Goal: Use online tool/utility: Utilize a website feature to perform a specific function

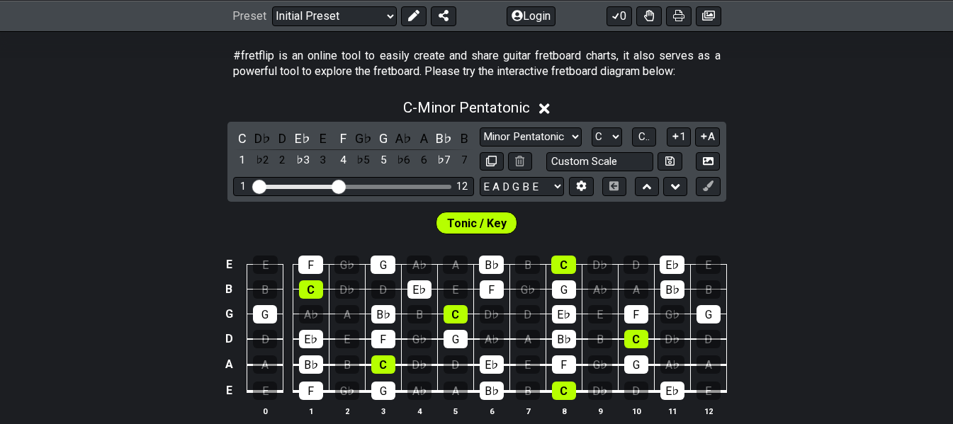
scroll to position [354, 0]
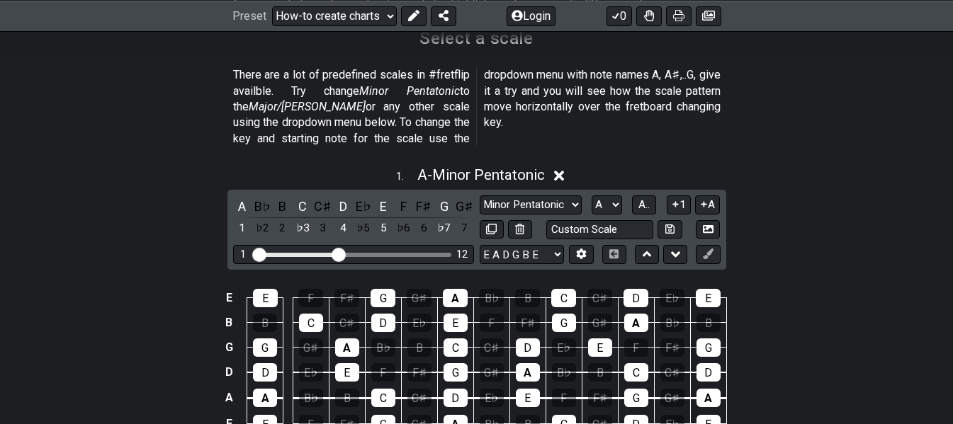
scroll to position [425, 0]
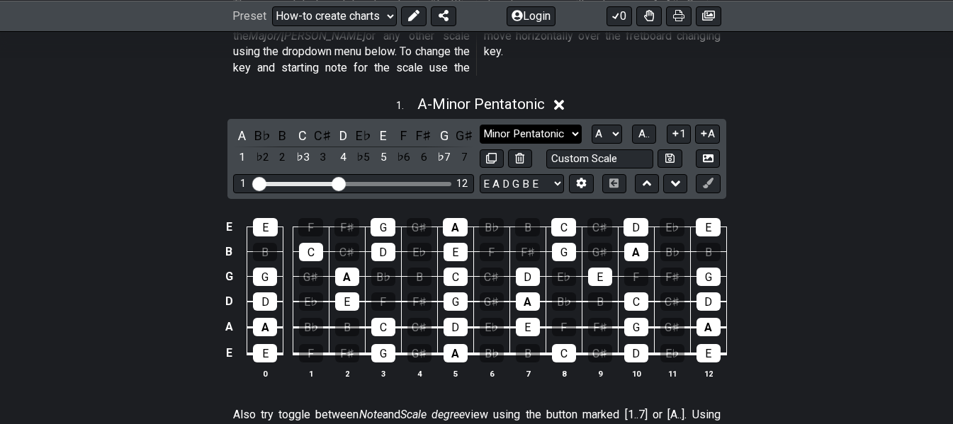
click at [570, 125] on select "Minor Pentatonic New Scale Minor Pentatonic Major Pentatonic Minor Blues Major …" at bounding box center [531, 134] width 102 height 19
click at [480, 125] on select "Minor Pentatonic New Scale Minor Pentatonic Major Pentatonic Minor Blues Major …" at bounding box center [531, 134] width 102 height 19
click at [602, 125] on select "A♭ A A♯ B♭ B C C♯ D♭ D D♯ E♭ E F F♯ G♭ G G♯" at bounding box center [607, 134] width 30 height 19
click at [592, 125] on select "A♭ A A♯ B♭ B C C♯ D♭ D D♯ E♭ E F F♯ G♭ G G♯" at bounding box center [607, 134] width 30 height 19
click at [245, 126] on div "A" at bounding box center [242, 135] width 18 height 19
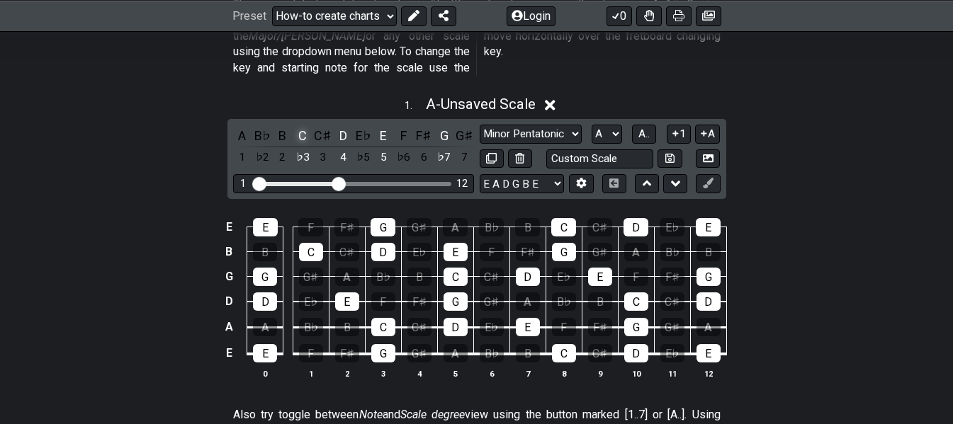
click at [298, 126] on div "C" at bounding box center [302, 135] width 18 height 19
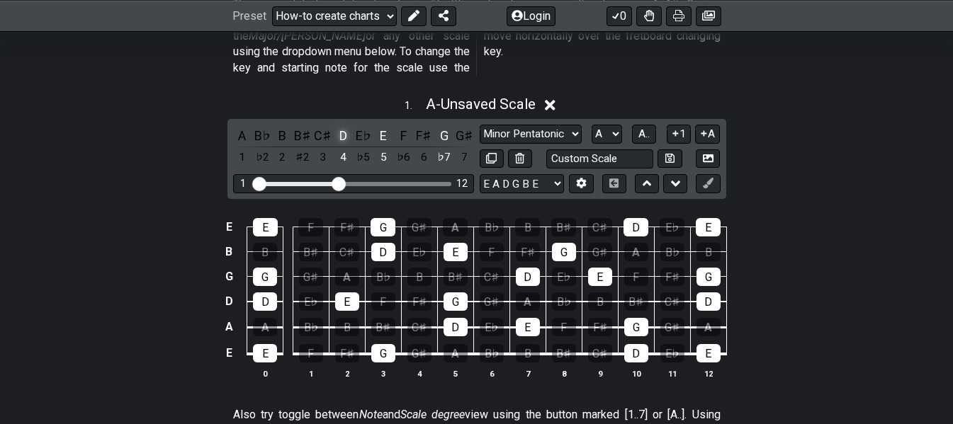
click at [339, 126] on div "D" at bounding box center [343, 135] width 18 height 19
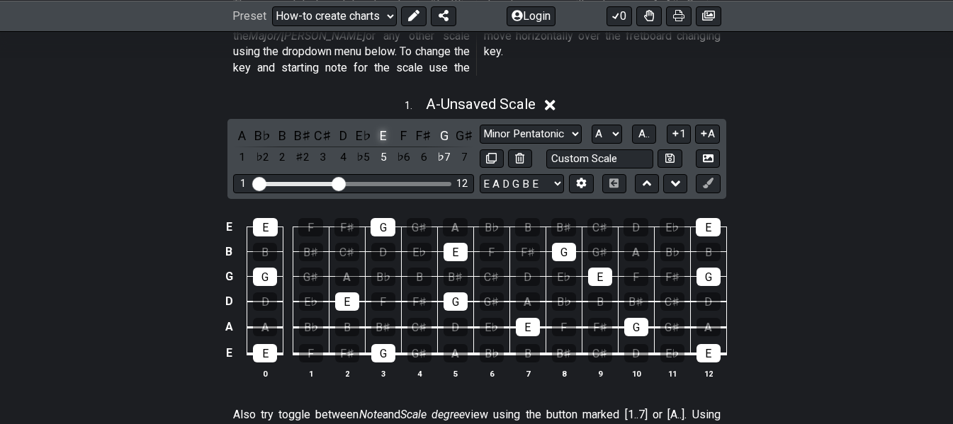
click at [385, 126] on div "E" at bounding box center [383, 135] width 18 height 19
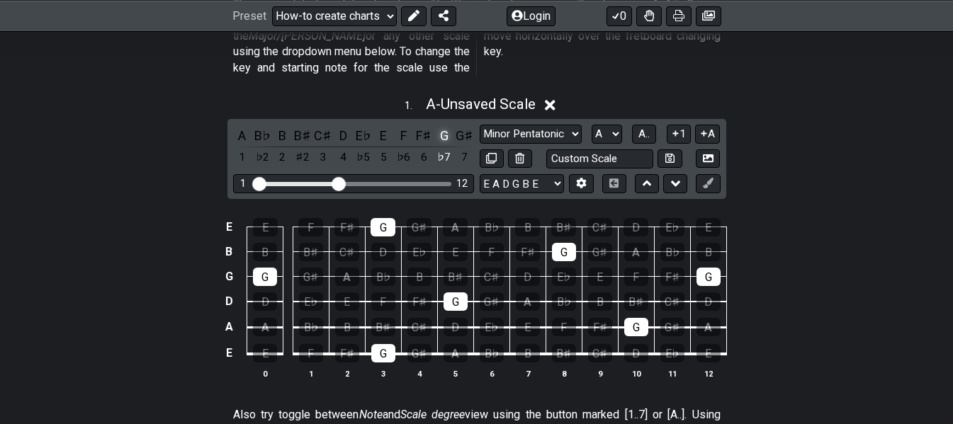
click at [440, 126] on div "G" at bounding box center [444, 135] width 18 height 19
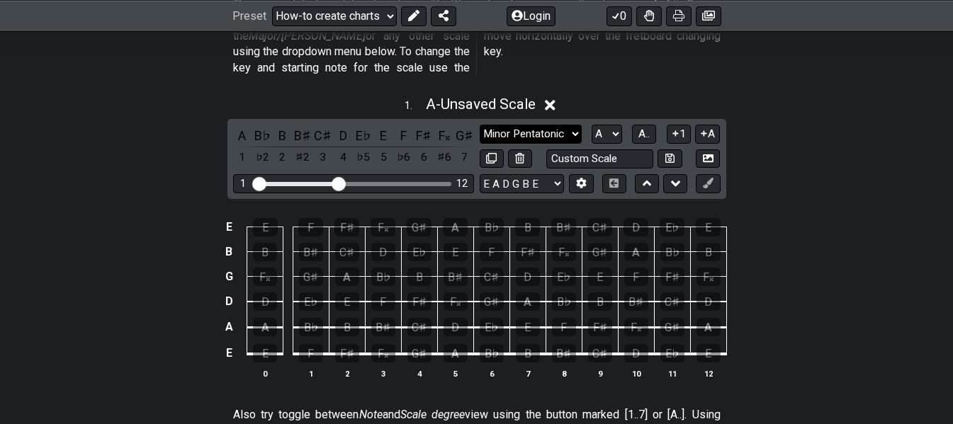
click at [508, 125] on select "Minor Pentatonic New Scale Minor Pentatonic Major Pentatonic Minor Blues Major …" at bounding box center [531, 134] width 102 height 19
select select "Minor Pentatonic"
click at [480, 125] on select "Minor Pentatonic New Scale Minor Pentatonic Major Pentatonic Minor Blues Major …" at bounding box center [531, 134] width 102 height 19
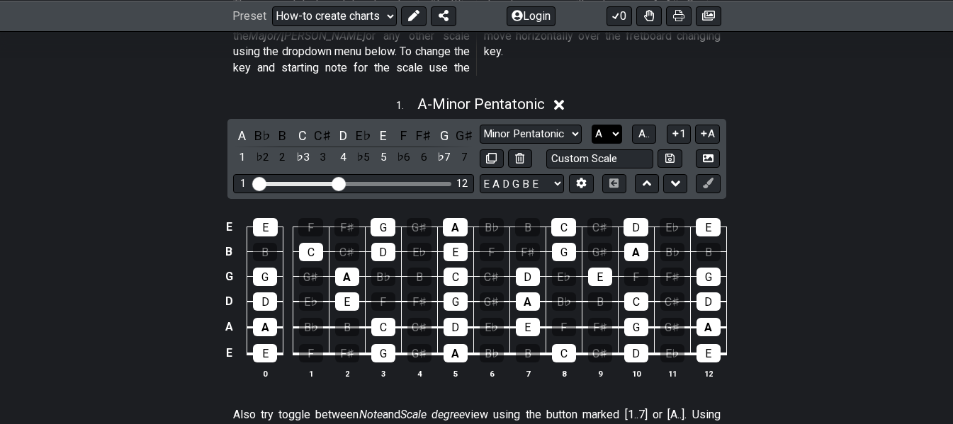
click at [614, 125] on select "A♭ A A♯ B♭ B C C♯ D♭ D D♯ E♭ E F F♯ G♭ G G♯" at bounding box center [607, 134] width 30 height 19
click at [592, 125] on select "A♭ A A♯ B♭ B C C♯ D♭ D D♯ E♭ E F F♯ G♭ G G♯" at bounding box center [607, 134] width 30 height 19
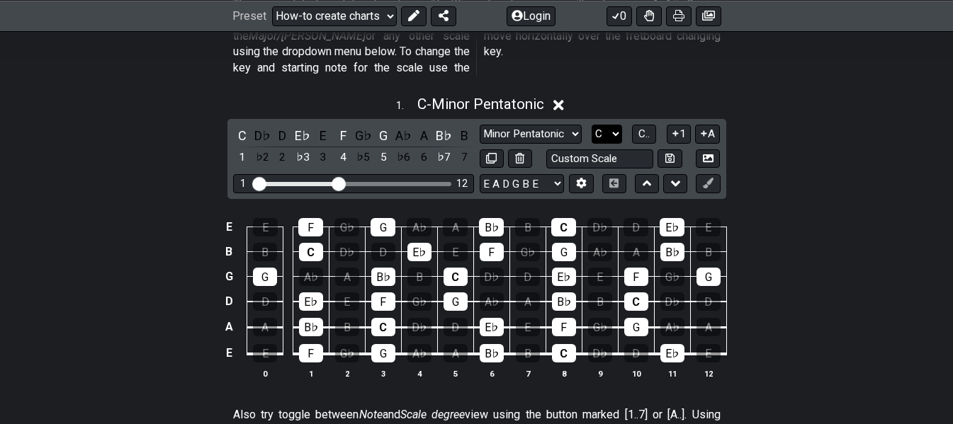
click at [614, 125] on select "A♭ A A♯ B♭ B C C♯ D♭ D D♯ E♭ E F F♯ G♭ G G♯" at bounding box center [607, 134] width 30 height 19
select select "A"
click at [592, 125] on select "A♭ A A♯ B♭ B C C♯ D♭ D D♯ E♭ E F F♯ G♭ G G♯" at bounding box center [607, 134] width 30 height 19
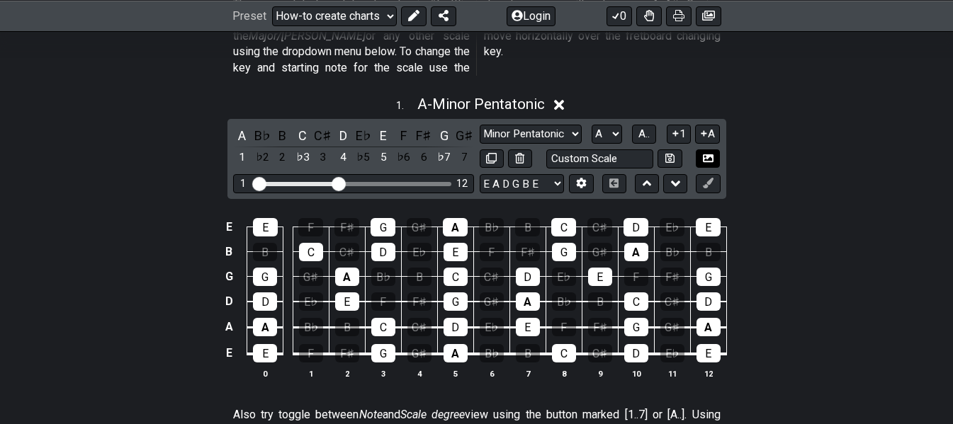
click at [703, 154] on icon at bounding box center [708, 158] width 11 height 8
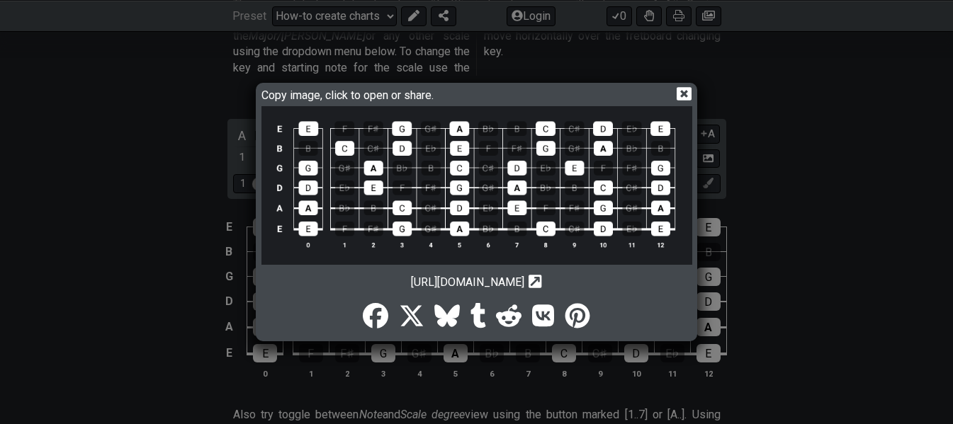
click at [682, 92] on icon at bounding box center [684, 93] width 15 height 15
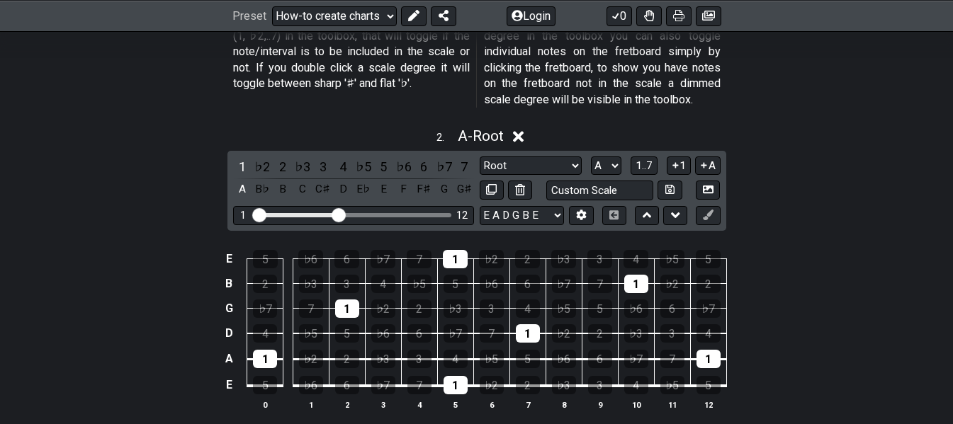
scroll to position [992, 0]
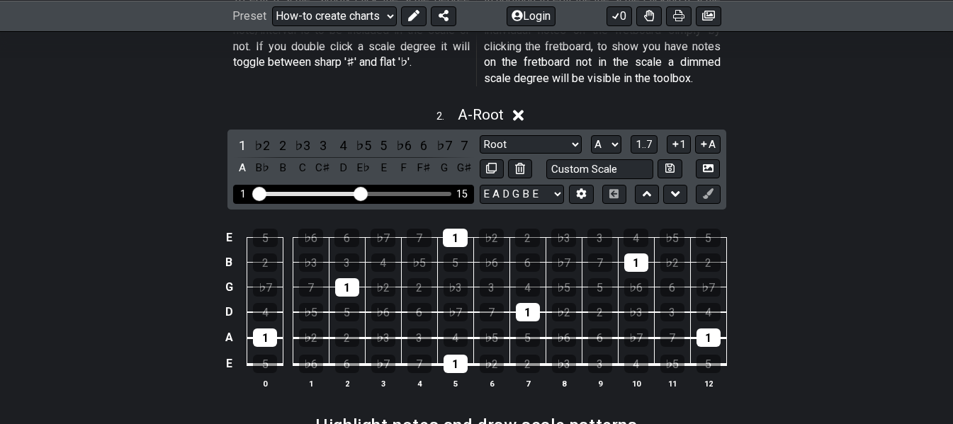
drag, startPoint x: 337, startPoint y: 174, endPoint x: 363, endPoint y: 174, distance: 26.2
click at [363, 193] on input "Visible fret range" at bounding box center [353, 193] width 201 height 0
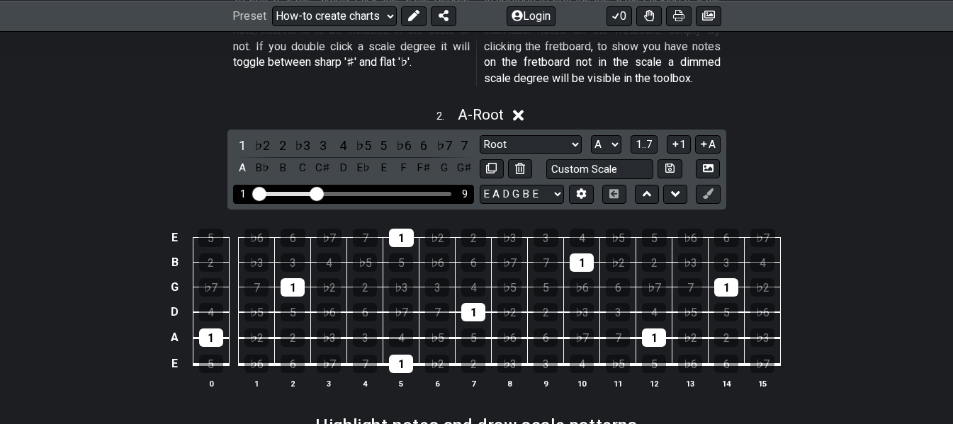
drag, startPoint x: 363, startPoint y: 175, endPoint x: 317, endPoint y: 176, distance: 46.1
click at [317, 193] on input "Visible fret range" at bounding box center [353, 193] width 201 height 0
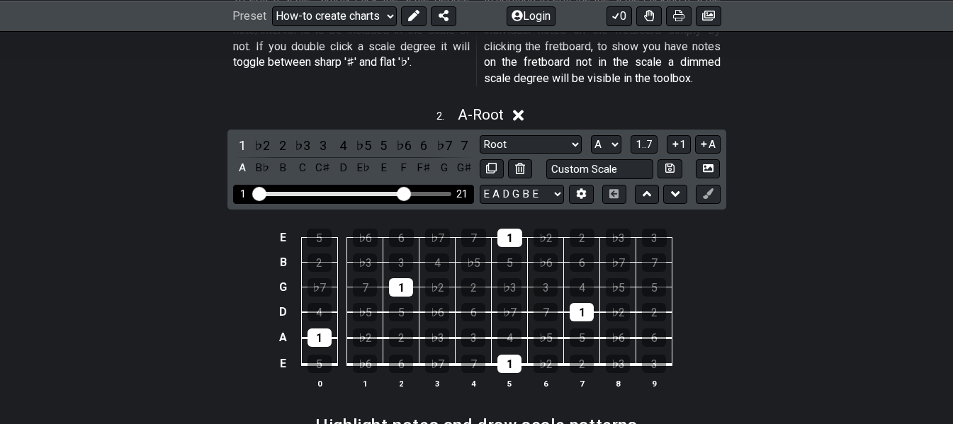
drag, startPoint x: 317, startPoint y: 176, endPoint x: 405, endPoint y: 175, distance: 87.9
click at [405, 193] on input "Visible fret range" at bounding box center [353, 193] width 201 height 0
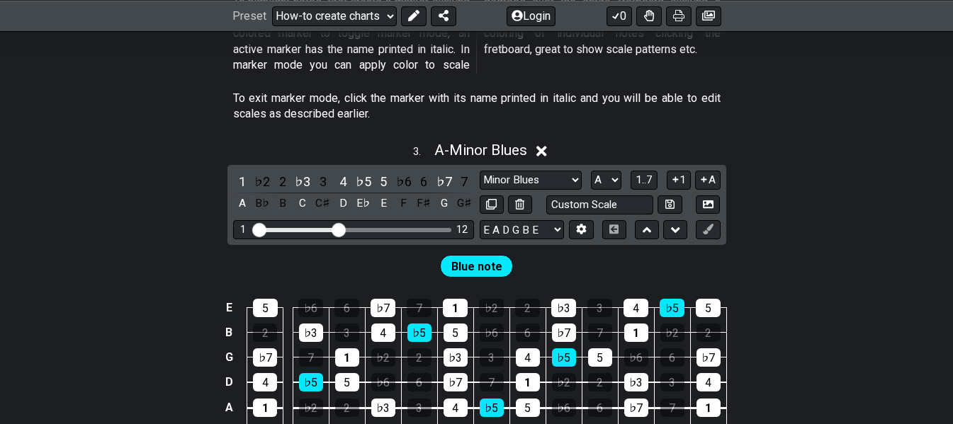
scroll to position [1559, 0]
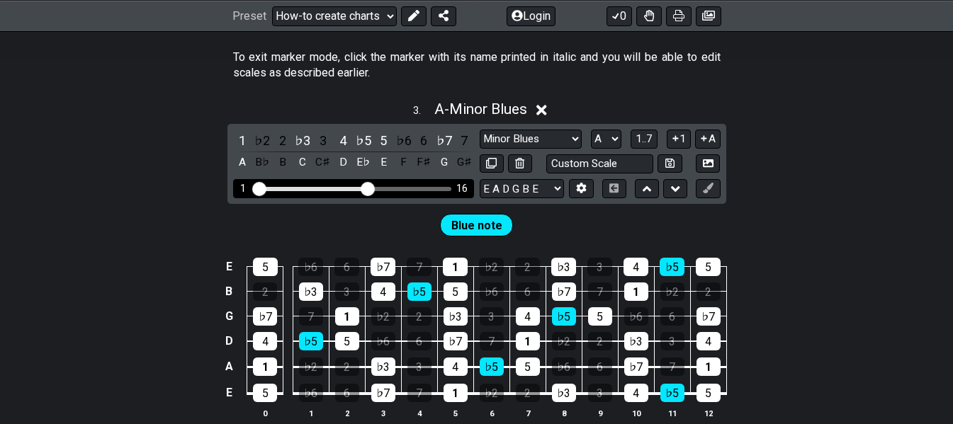
drag, startPoint x: 337, startPoint y: 173, endPoint x: 368, endPoint y: 173, distance: 31.9
click at [368, 188] on input "Visible fret range" at bounding box center [353, 188] width 201 height 0
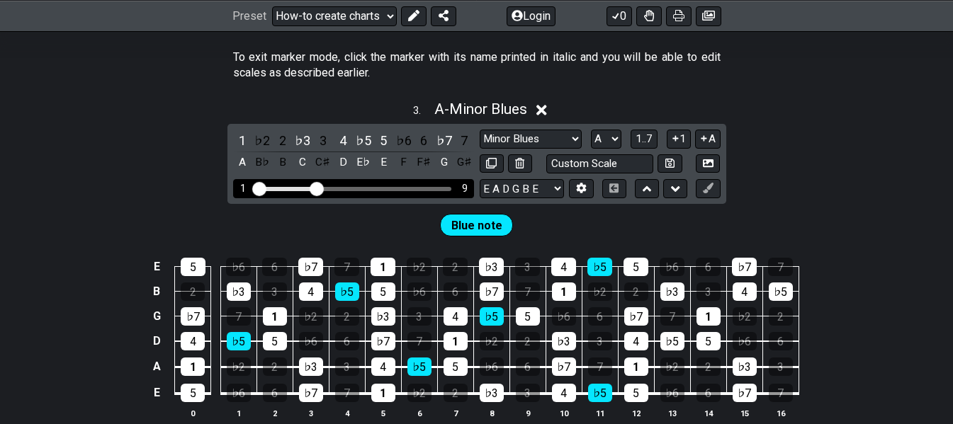
drag, startPoint x: 368, startPoint y: 173, endPoint x: 318, endPoint y: 174, distance: 50.3
click at [318, 188] on input "Visible fret range" at bounding box center [353, 188] width 201 height 0
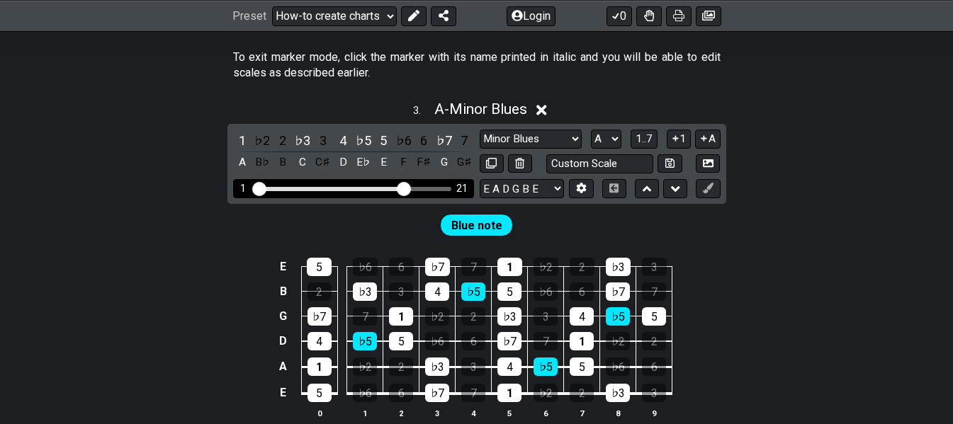
drag, startPoint x: 317, startPoint y: 175, endPoint x: 407, endPoint y: 174, distance: 89.3
click at [407, 188] on input "Visible fret range" at bounding box center [353, 188] width 201 height 0
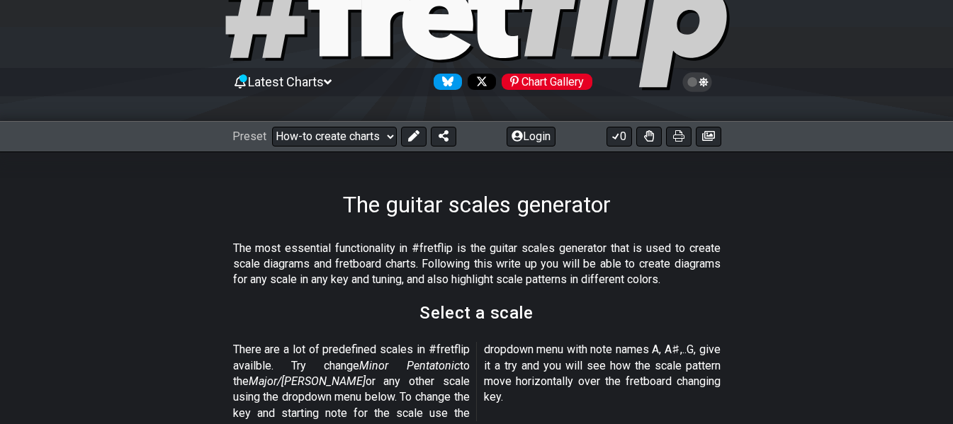
scroll to position [0, 0]
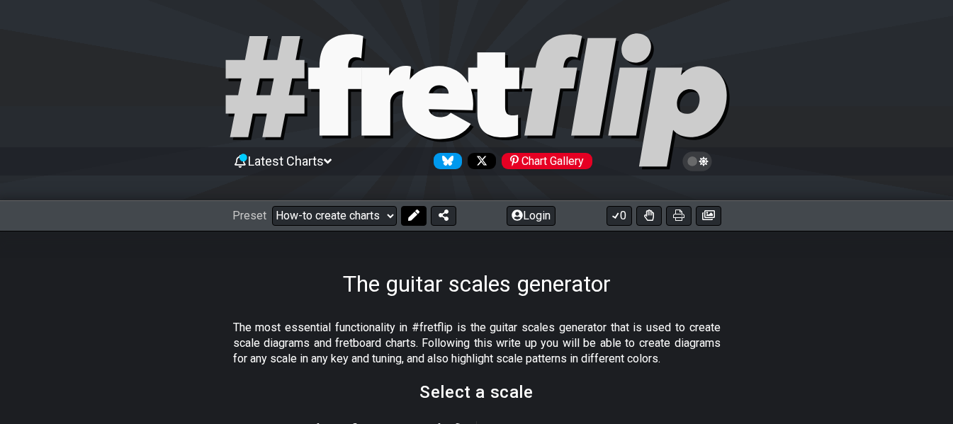
click at [412, 216] on icon at bounding box center [412, 215] width 11 height 11
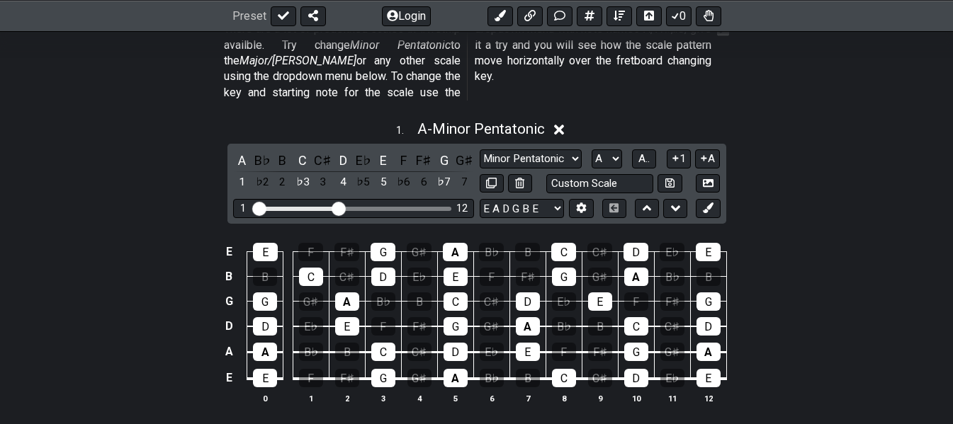
scroll to position [425, 0]
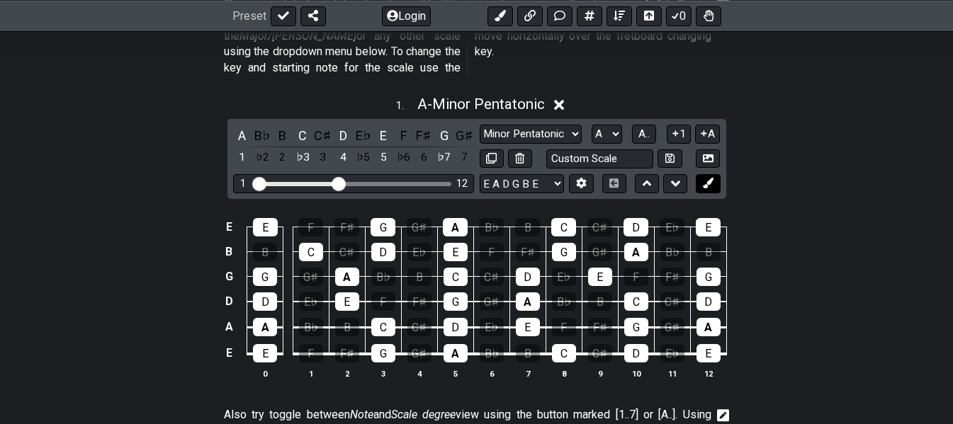
click at [710, 178] on icon at bounding box center [708, 183] width 11 height 11
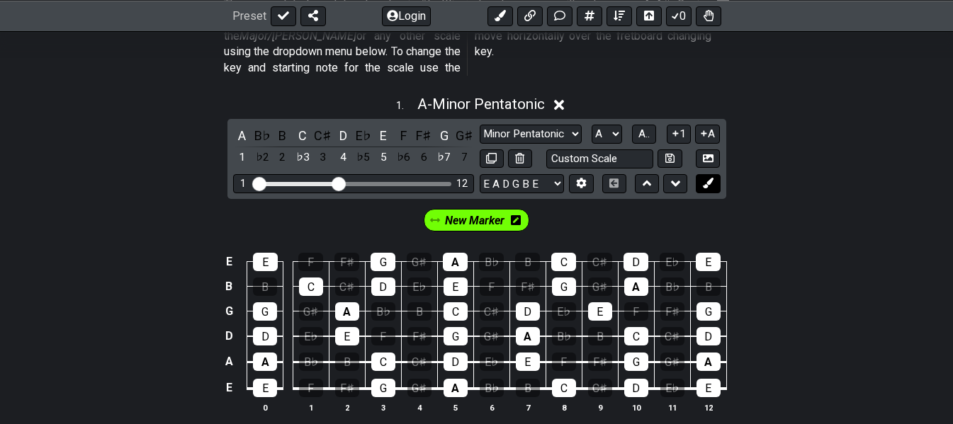
click at [710, 178] on icon at bounding box center [708, 183] width 11 height 11
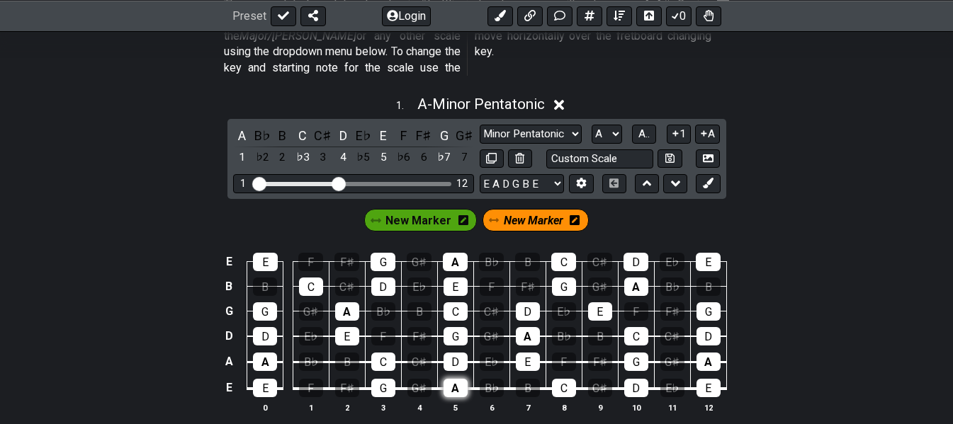
click at [449, 379] on div "A" at bounding box center [455, 388] width 24 height 18
click at [411, 210] on span "New Marker" at bounding box center [418, 220] width 66 height 21
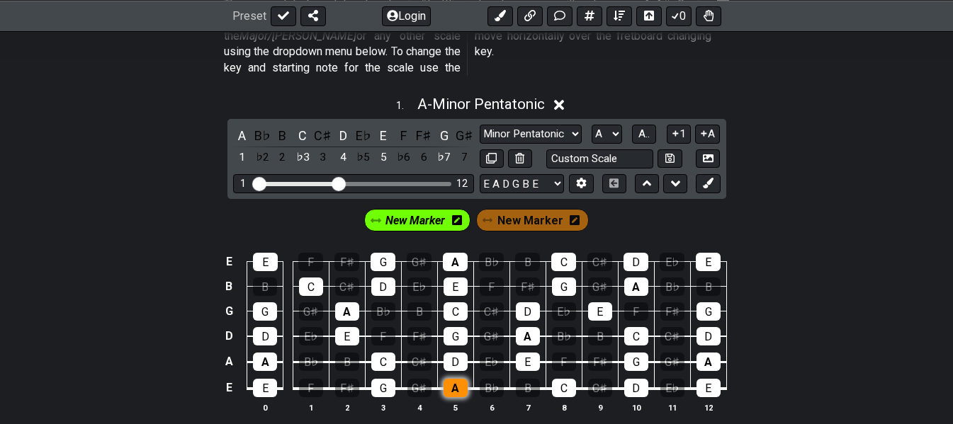
click at [453, 379] on div "A" at bounding box center [455, 388] width 24 height 18
click at [525, 327] on div "A" at bounding box center [528, 336] width 24 height 18
click at [456, 253] on div "A" at bounding box center [455, 262] width 25 height 18
click at [524, 210] on span "New Marker" at bounding box center [530, 220] width 66 height 21
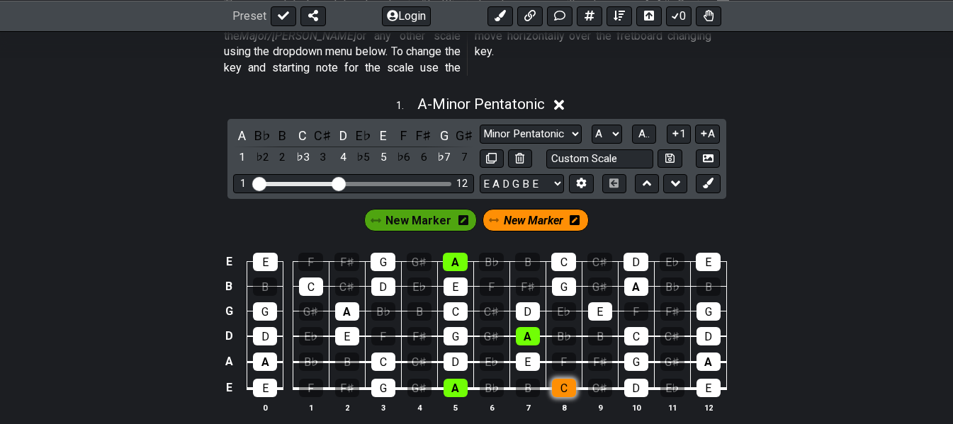
click at [558, 379] on div "C" at bounding box center [564, 388] width 24 height 18
click at [459, 303] on div "C" at bounding box center [455, 312] width 24 height 18
click at [558, 253] on div "C" at bounding box center [563, 262] width 25 height 18
click at [703, 178] on icon at bounding box center [708, 183] width 11 height 11
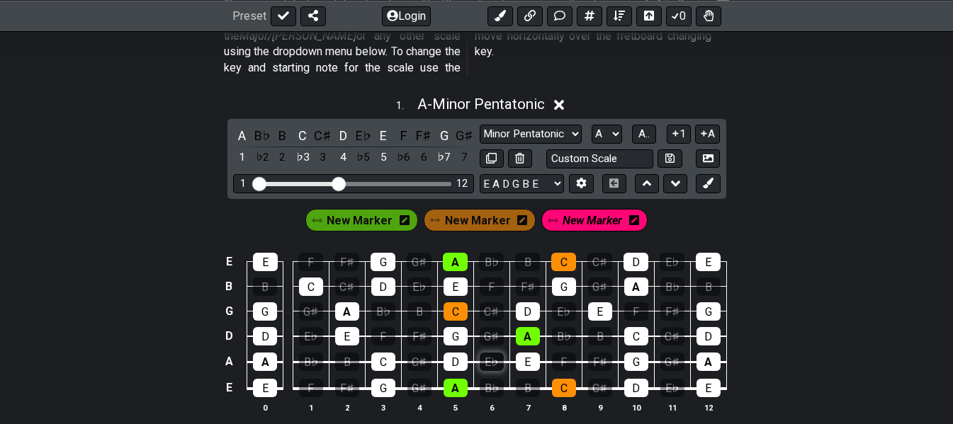
click at [486, 353] on div "E♭" at bounding box center [492, 362] width 24 height 18
click at [556, 303] on div "E♭" at bounding box center [564, 312] width 24 height 18
click at [582, 149] on input "text" at bounding box center [600, 158] width 108 height 19
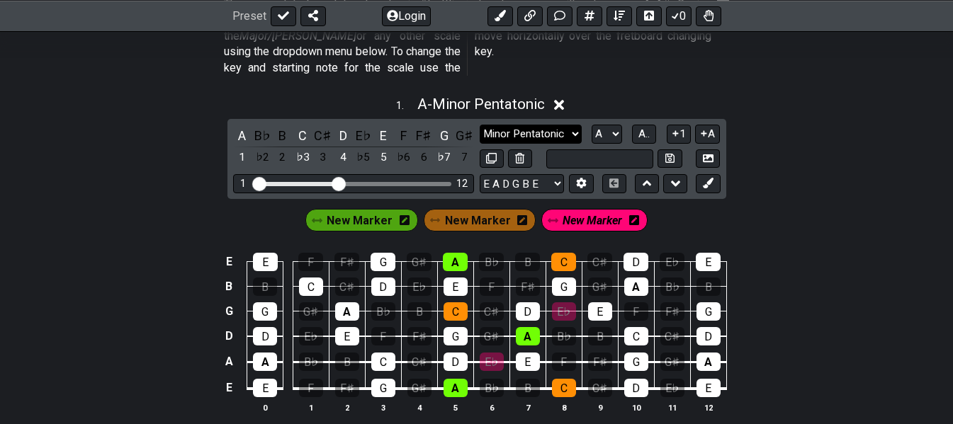
type input "Custom Scale"
click at [574, 125] on select "Minor Pentatonic New Scale Minor Pentatonic Major Pentatonic Minor Blues Major …" at bounding box center [531, 134] width 102 height 19
select select "New Scale"
click at [480, 125] on select "Minor Pentatonic New Scale Minor Pentatonic Major Pentatonic Minor Blues Major …" at bounding box center [531, 134] width 102 height 19
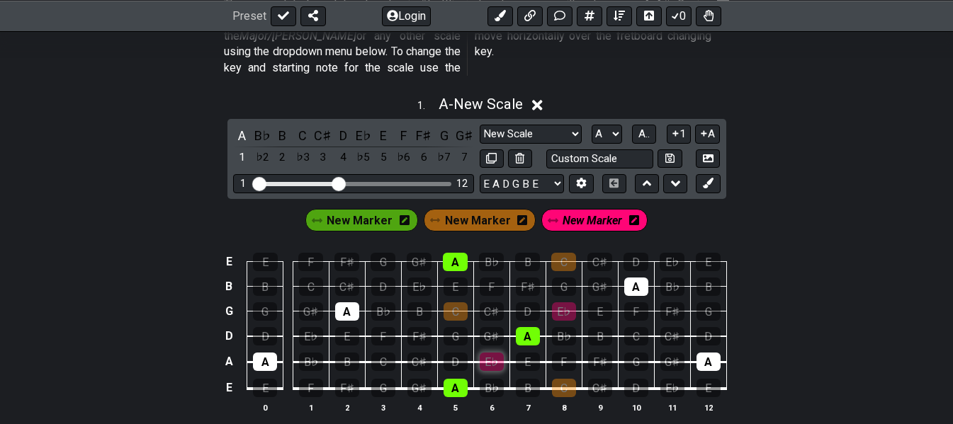
click at [489, 353] on div "E♭" at bounding box center [492, 362] width 24 height 18
click at [562, 303] on div "E♭" at bounding box center [564, 312] width 24 height 18
click at [569, 379] on div "C" at bounding box center [564, 388] width 24 height 18
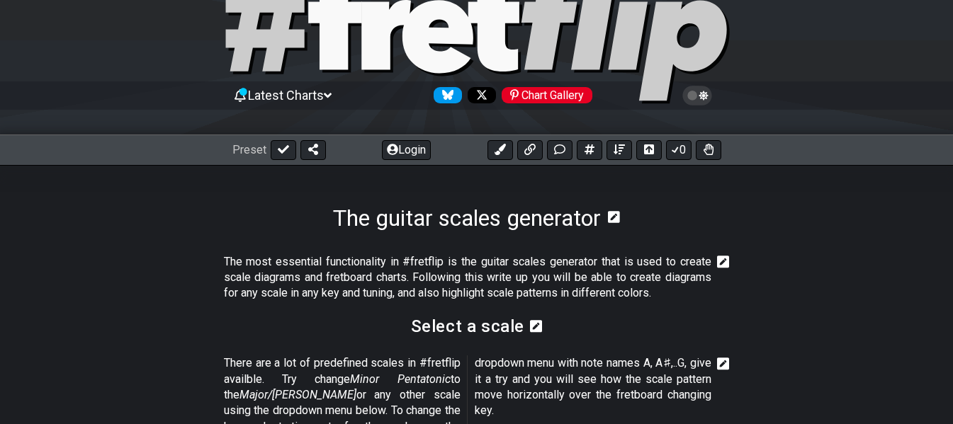
scroll to position [0, 0]
